Goal: Register for event/course

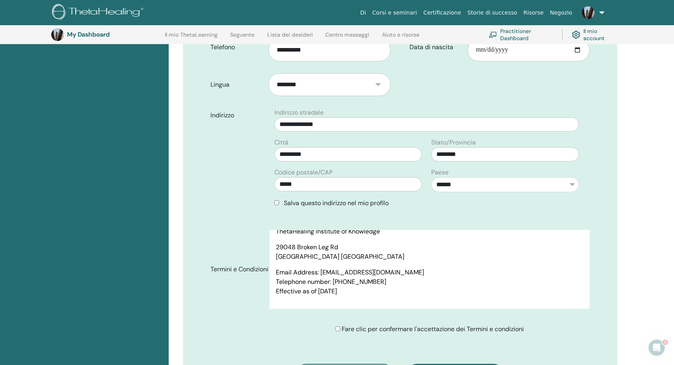
scroll to position [3363, 0]
click at [339, 334] on div "Fare clic per confermare l'accettazione dei Termini e condizioni" at bounding box center [429, 329] width 188 height 9
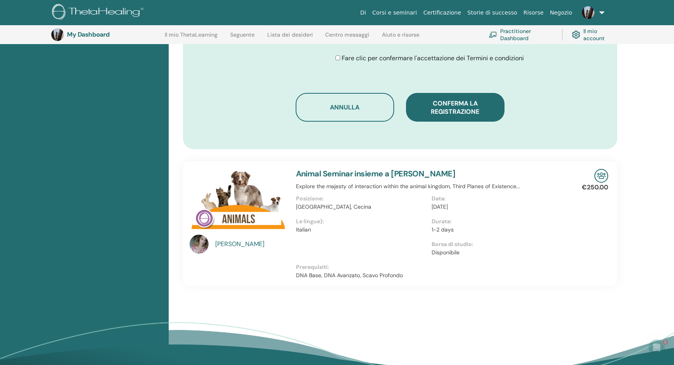
scroll to position [479, 0]
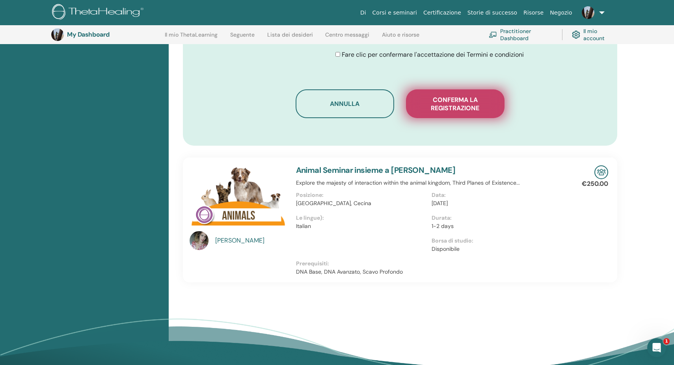
click at [452, 104] on span "Conferma la registrazione" at bounding box center [455, 104] width 79 height 17
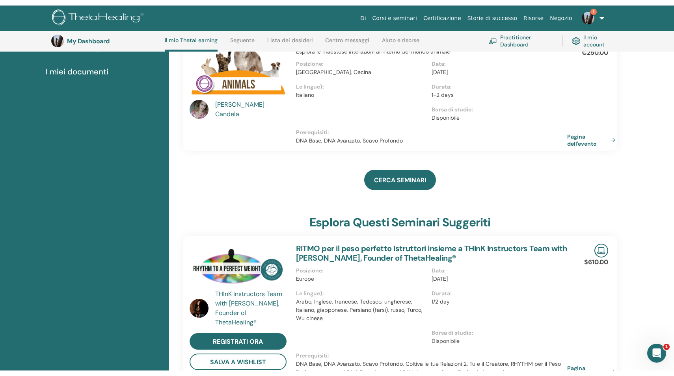
scroll to position [127, 0]
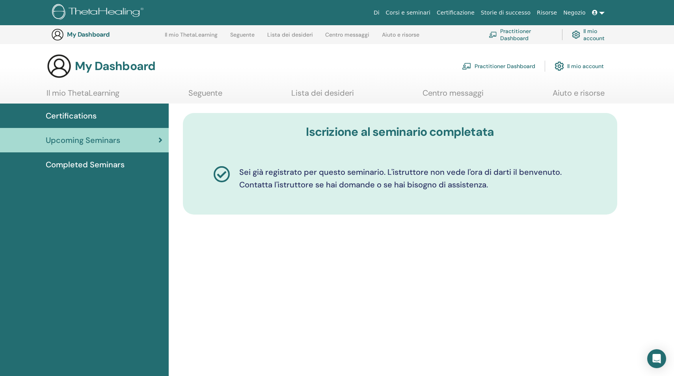
scroll to position [264, 0]
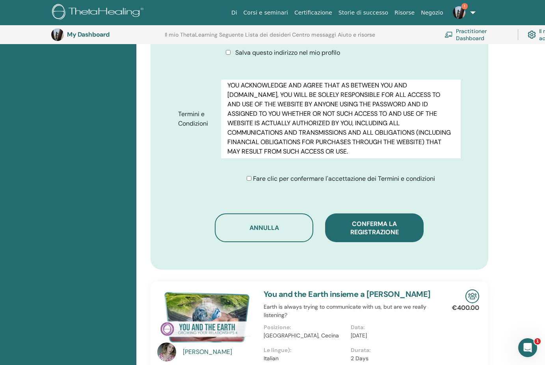
scroll to position [371, 0]
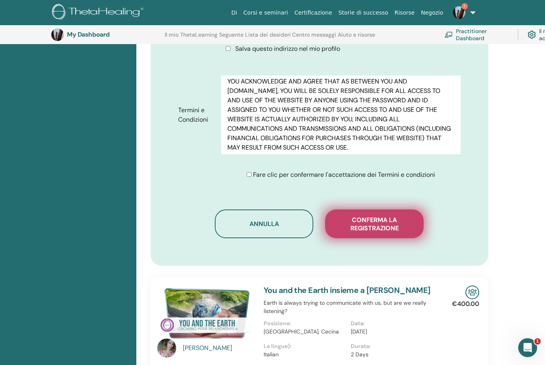
click at [380, 227] on span "Conferma la registrazione" at bounding box center [374, 224] width 79 height 17
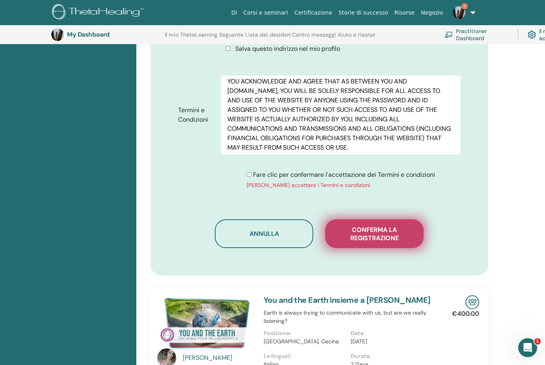
click at [351, 236] on span "Conferma la registrazione" at bounding box center [374, 234] width 79 height 17
